Goal: Information Seeking & Learning: Learn about a topic

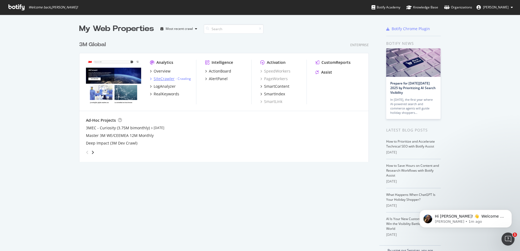
click at [164, 78] on div "SiteCrawler" at bounding box center [164, 78] width 21 height 5
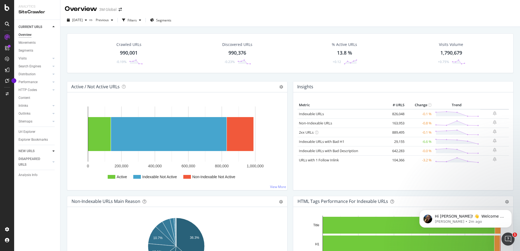
click at [54, 153] on icon at bounding box center [54, 151] width 2 height 3
click at [54, 106] on icon at bounding box center [54, 105] width 2 height 3
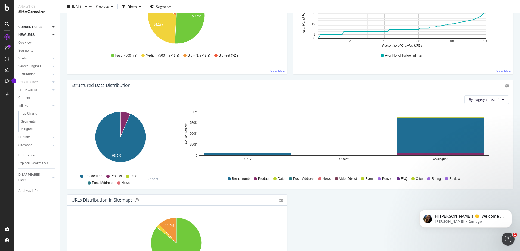
scroll to position [463, 0]
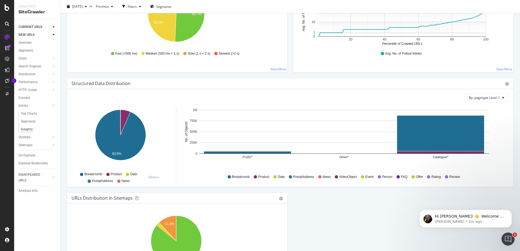
click at [29, 131] on div "Insights" at bounding box center [27, 130] width 12 height 6
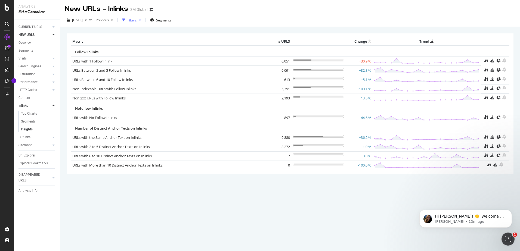
click at [141, 22] on icon "button" at bounding box center [140, 20] width 2 height 3
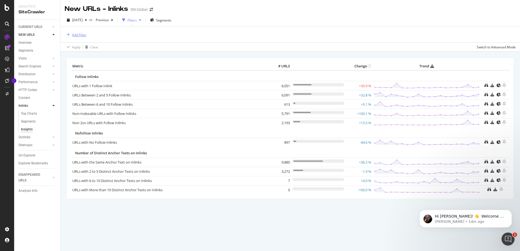
click at [82, 36] on div "Add Filter" at bounding box center [79, 35] width 14 height 5
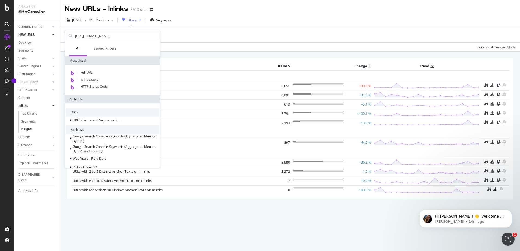
scroll to position [0, 15]
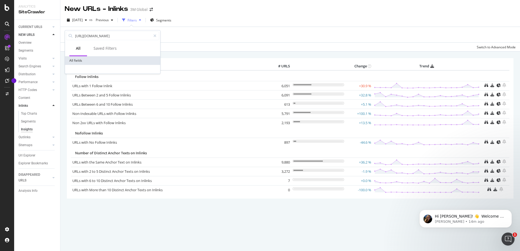
type input "[URL][DOMAIN_NAME]"
click at [213, 44] on div "Apply Clear Switch to Advanced Mode" at bounding box center [290, 46] width 460 height 9
click at [79, 36] on div "Add Filter" at bounding box center [79, 35] width 14 height 5
click at [156, 35] on icon at bounding box center [154, 36] width 3 height 4
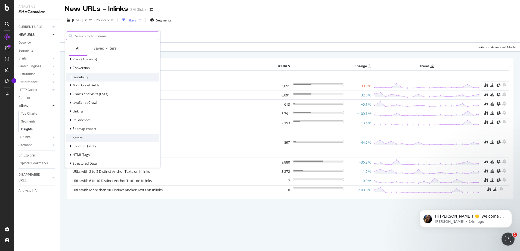
scroll to position [109, 0]
click at [79, 86] on span "Main Crawl Fields" at bounding box center [86, 84] width 27 height 5
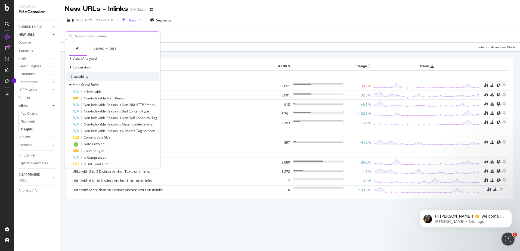
click at [193, 59] on div "Metric # URLS Change Trend Follow Inlinks URLs with 1 Follow Inlink 6,051 +30.9…" at bounding box center [290, 128] width 447 height 140
